Goal: Information Seeking & Learning: Learn about a topic

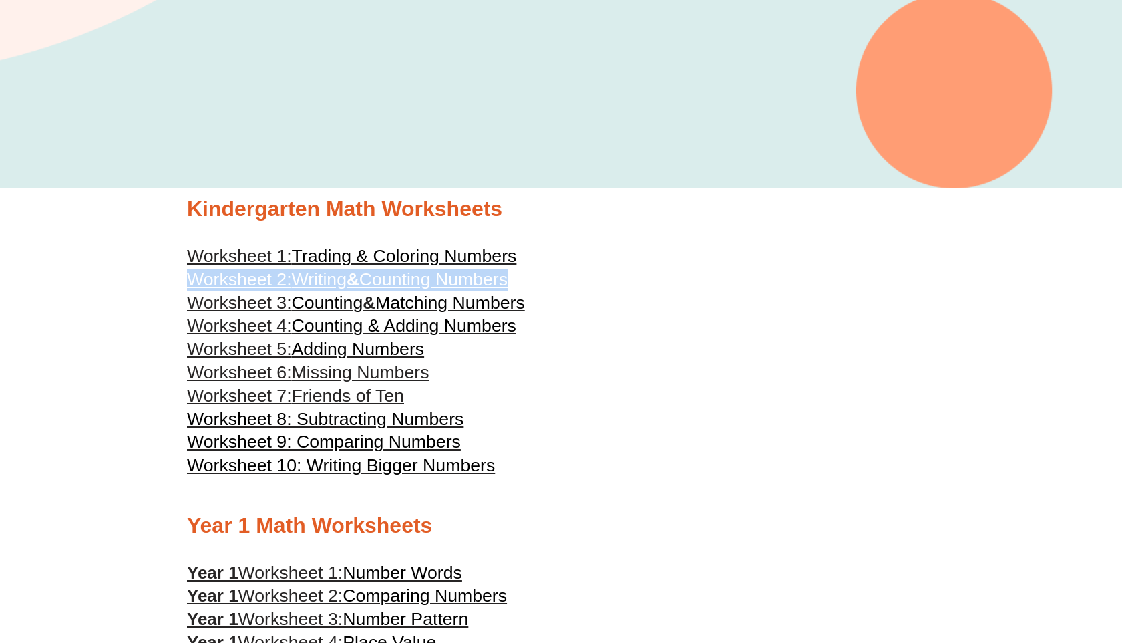
click at [449, 257] on span "Trading & Coloring Numbers" at bounding box center [404, 256] width 225 height 20
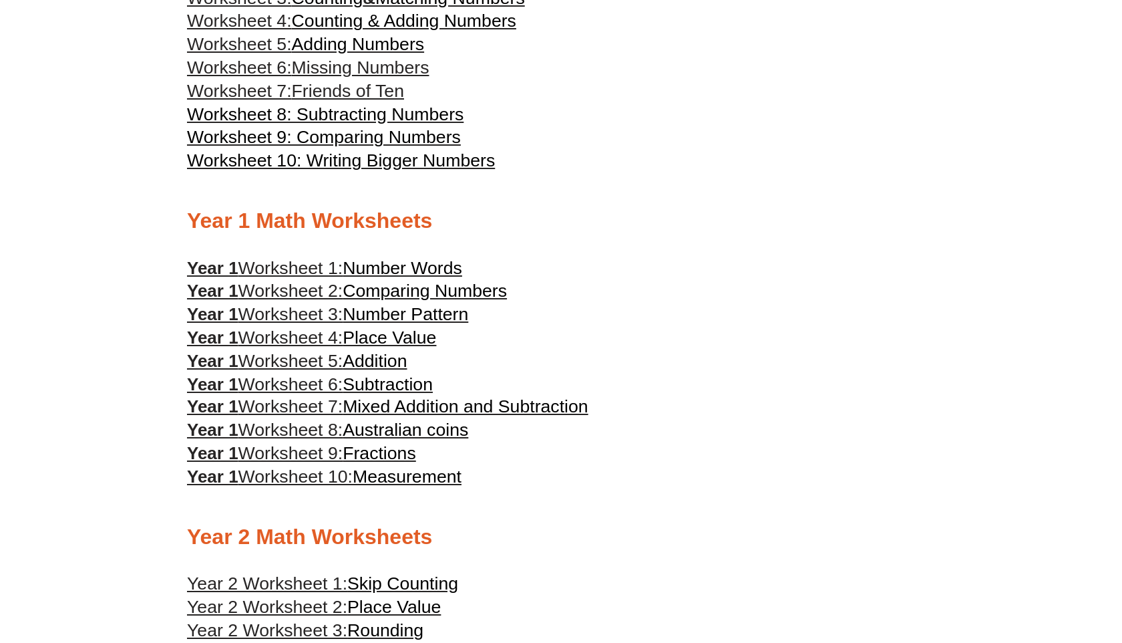
scroll to position [621, 0]
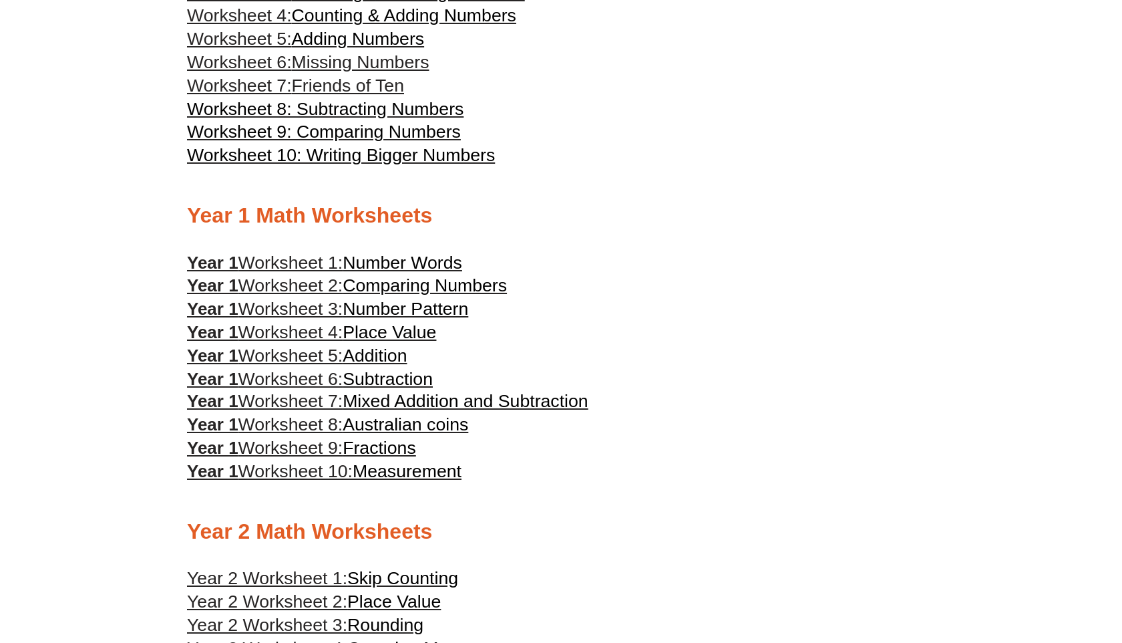
click at [424, 266] on span "Number Words" at bounding box center [403, 262] width 120 height 20
click at [442, 295] on span "Comparing Numbers" at bounding box center [425, 285] width 164 height 20
click at [441, 312] on span "Number Pattern" at bounding box center [406, 309] width 126 height 20
click at [373, 341] on span "Place Value" at bounding box center [390, 332] width 94 height 20
click at [401, 360] on span "Addition" at bounding box center [375, 355] width 64 height 20
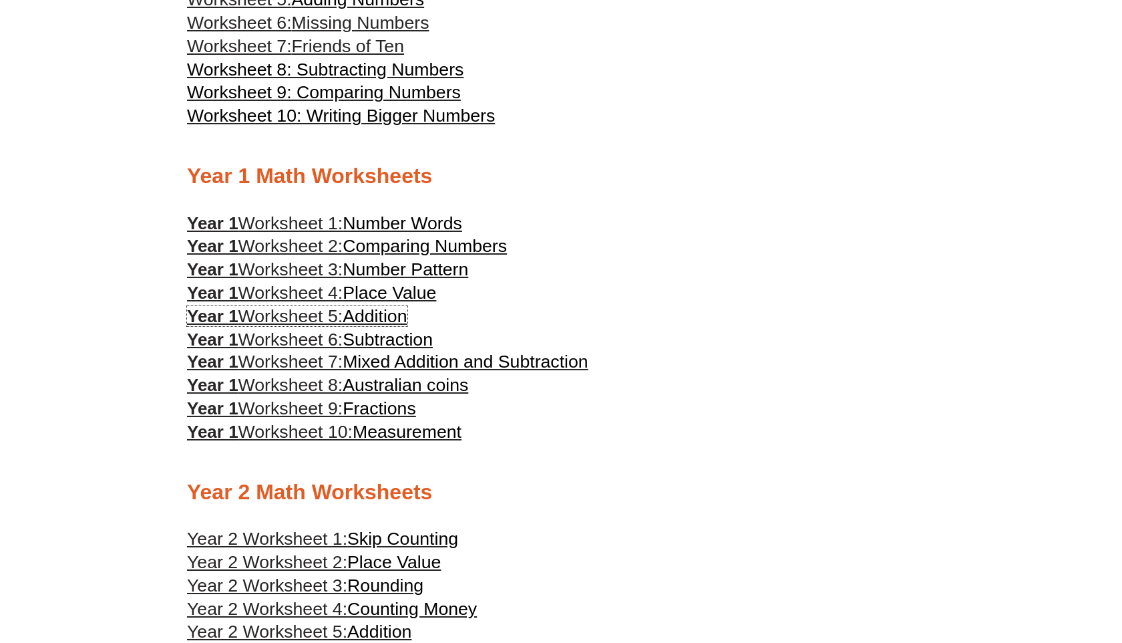
scroll to position [663, 0]
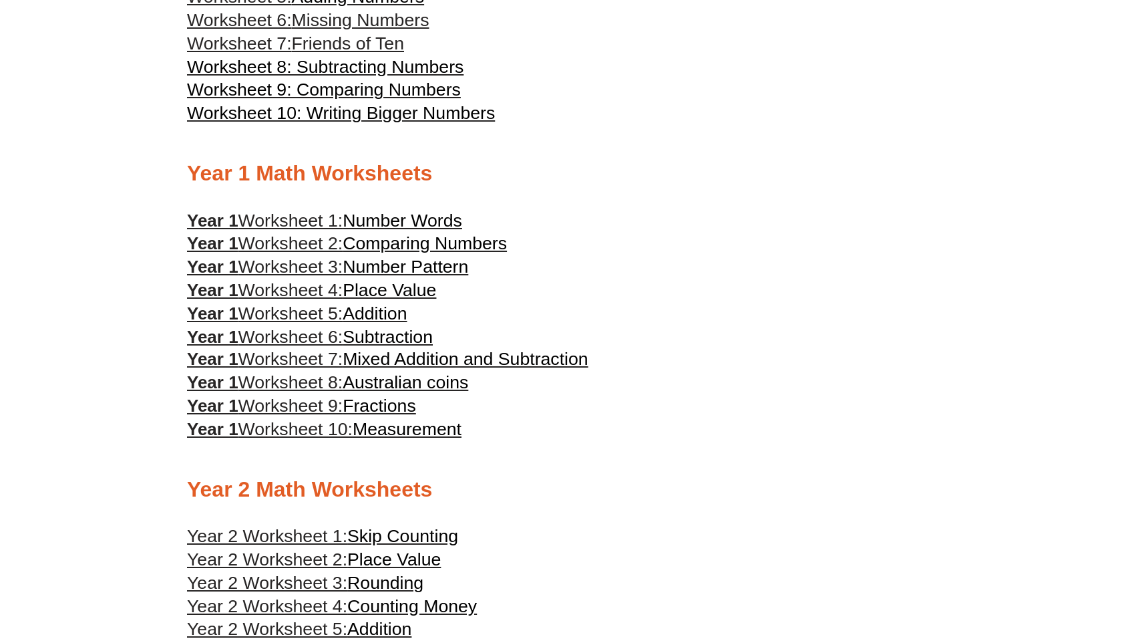
click at [357, 366] on span "Mixed Addition and Subtraction" at bounding box center [466, 359] width 246 height 20
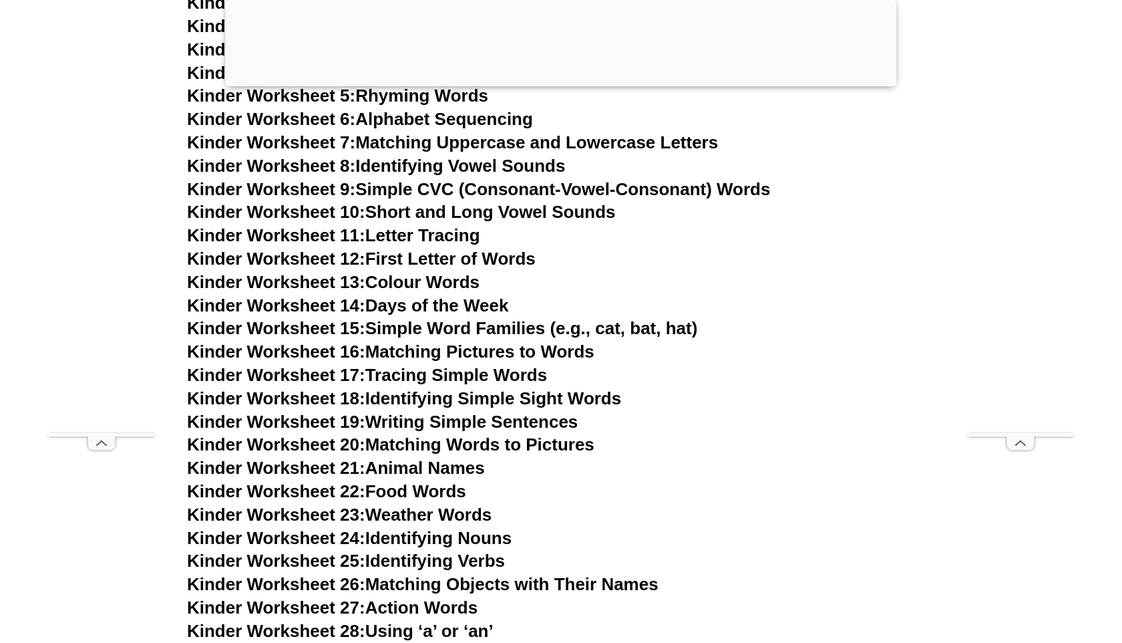
scroll to position [715, 0]
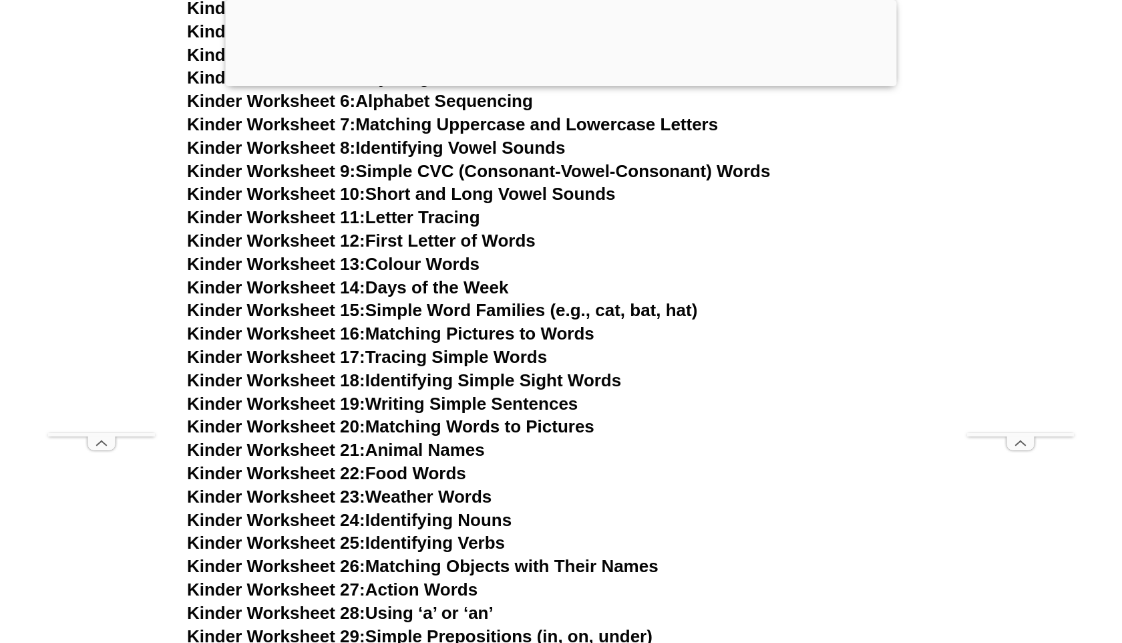
click at [736, 431] on h3 "Kinder Worksheet 20: Matching Words to Pictures" at bounding box center [561, 426] width 748 height 23
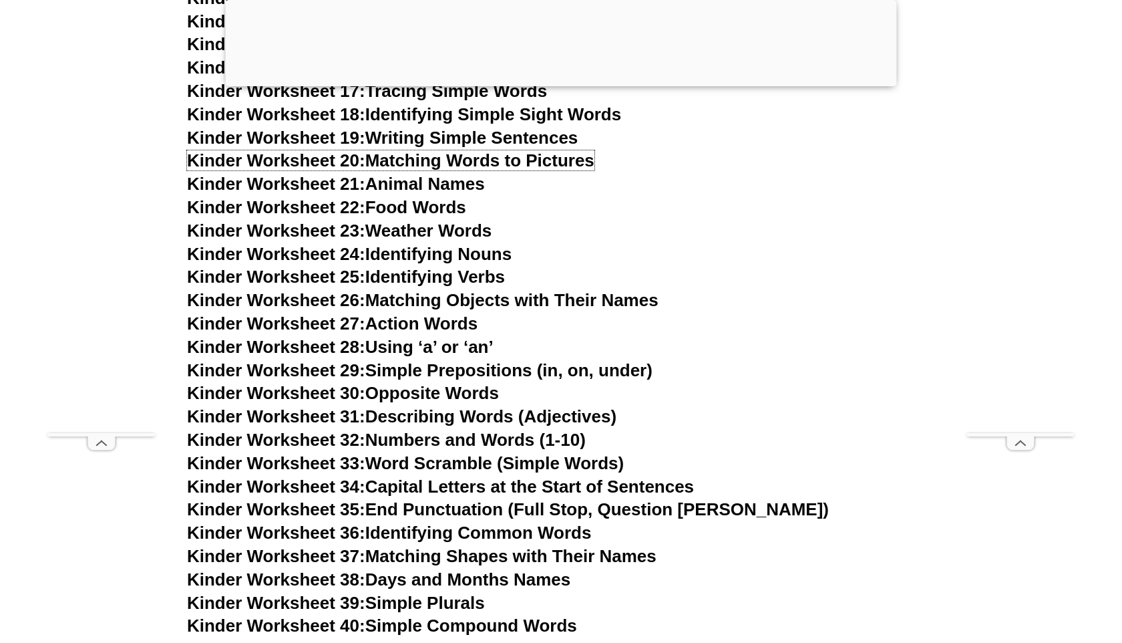
scroll to position [983, 0]
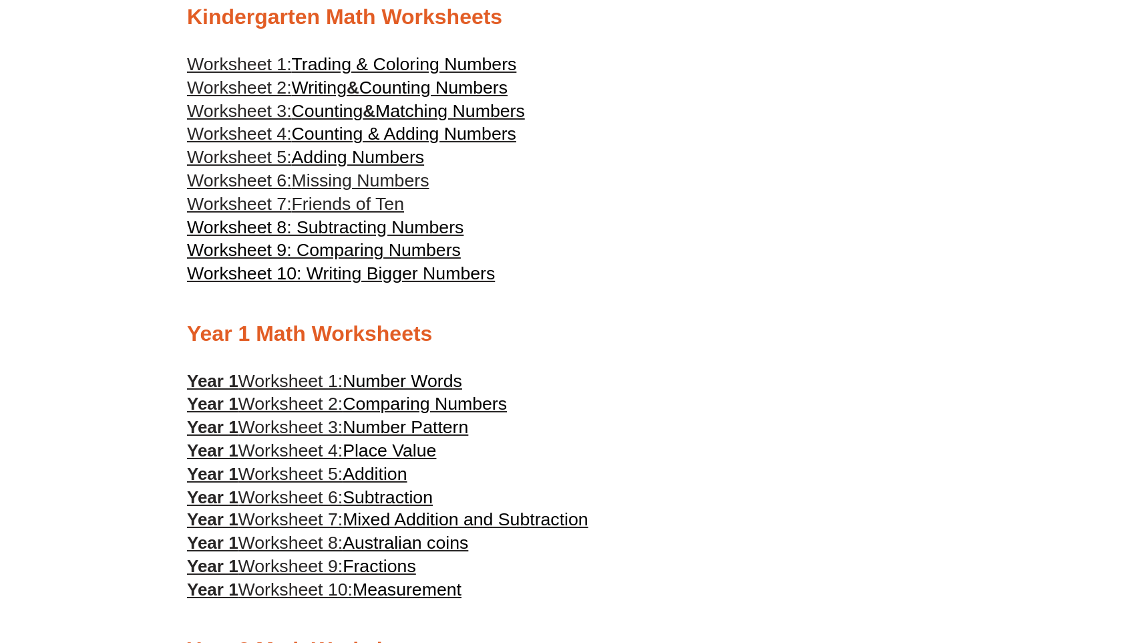
scroll to position [507, 0]
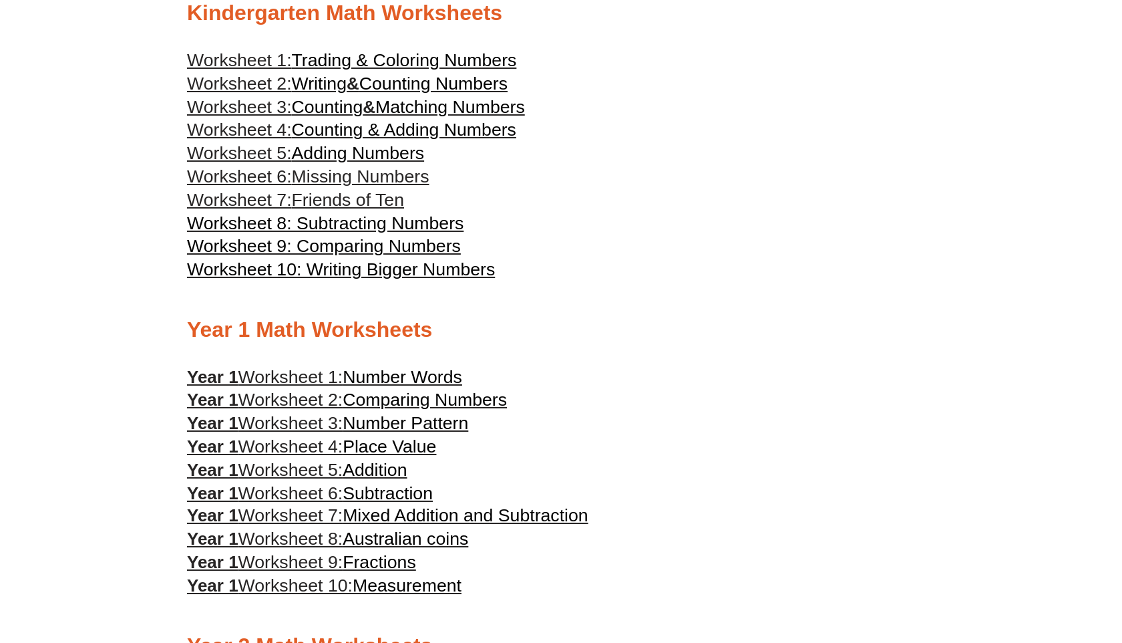
click at [431, 524] on span "Mixed Addition and Subtraction" at bounding box center [466, 515] width 246 height 20
